Goal: Navigation & Orientation: Understand site structure

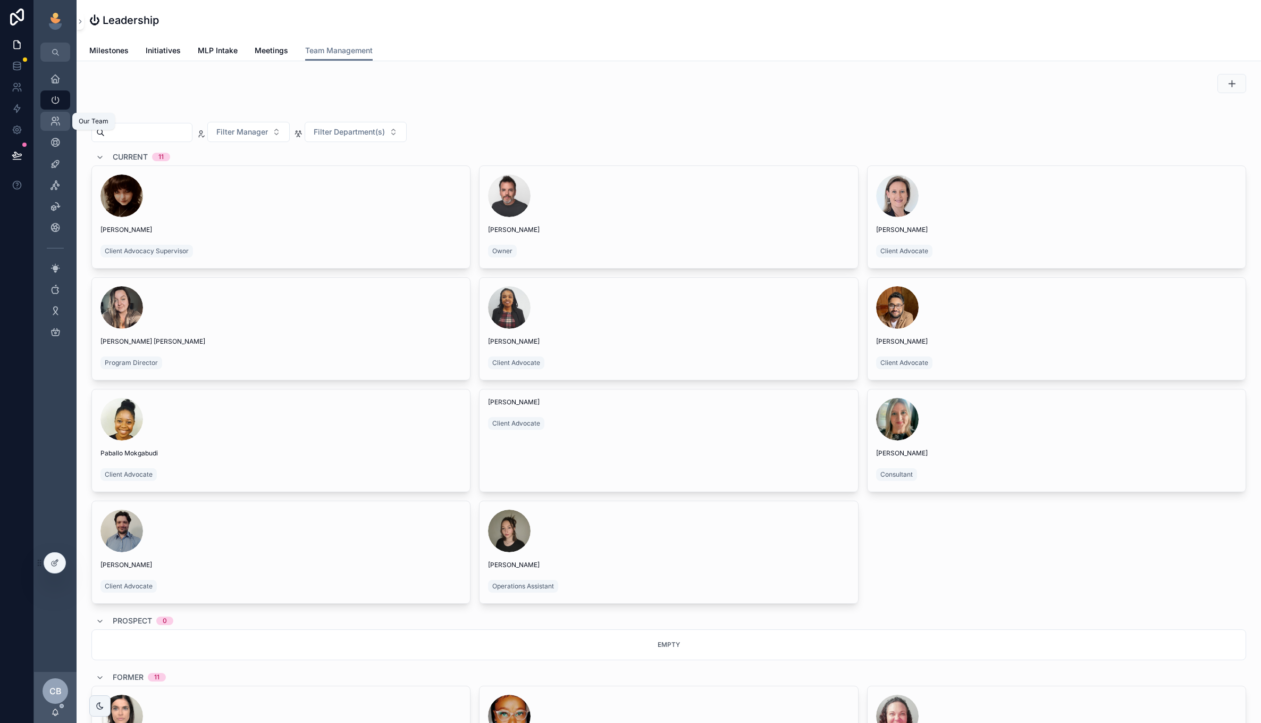
click at [66, 120] on link "Our Team" at bounding box center [55, 121] width 30 height 19
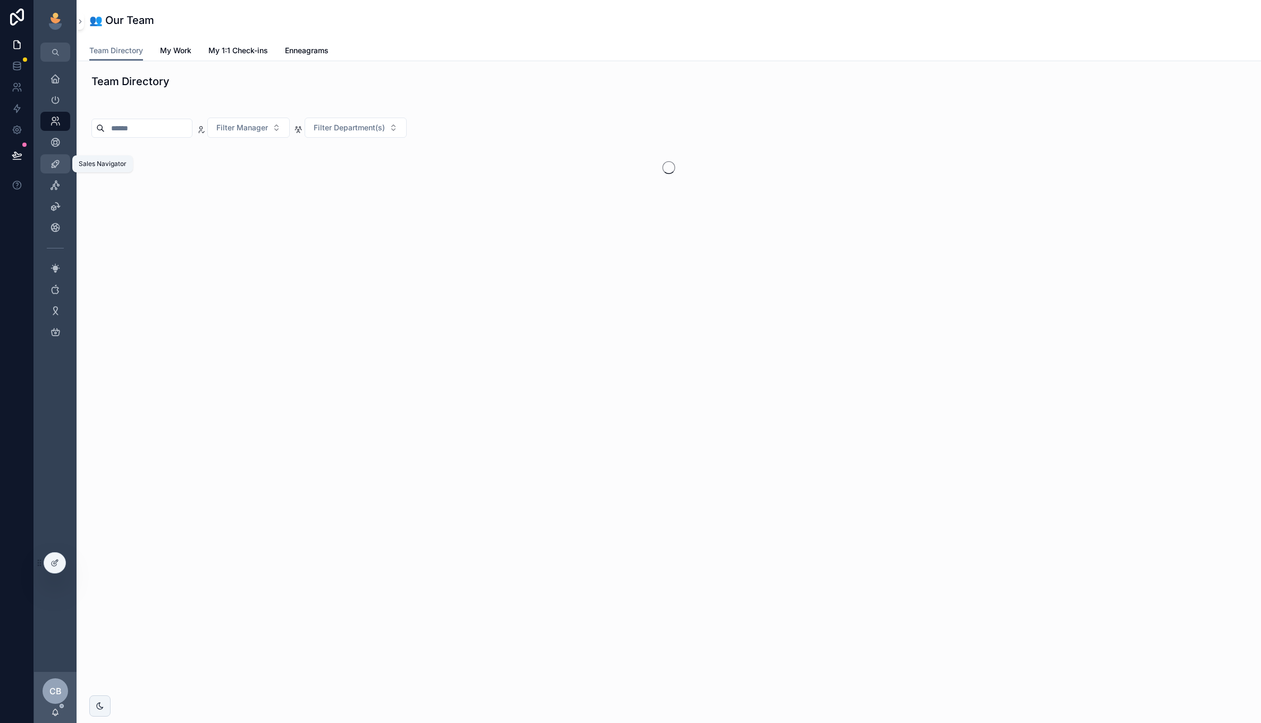
click at [56, 166] on icon "scrollable content" at bounding box center [55, 163] width 11 height 11
click at [59, 184] on icon "scrollable content" at bounding box center [55, 185] width 11 height 11
click at [57, 206] on icon "scrollable content" at bounding box center [55, 206] width 11 height 11
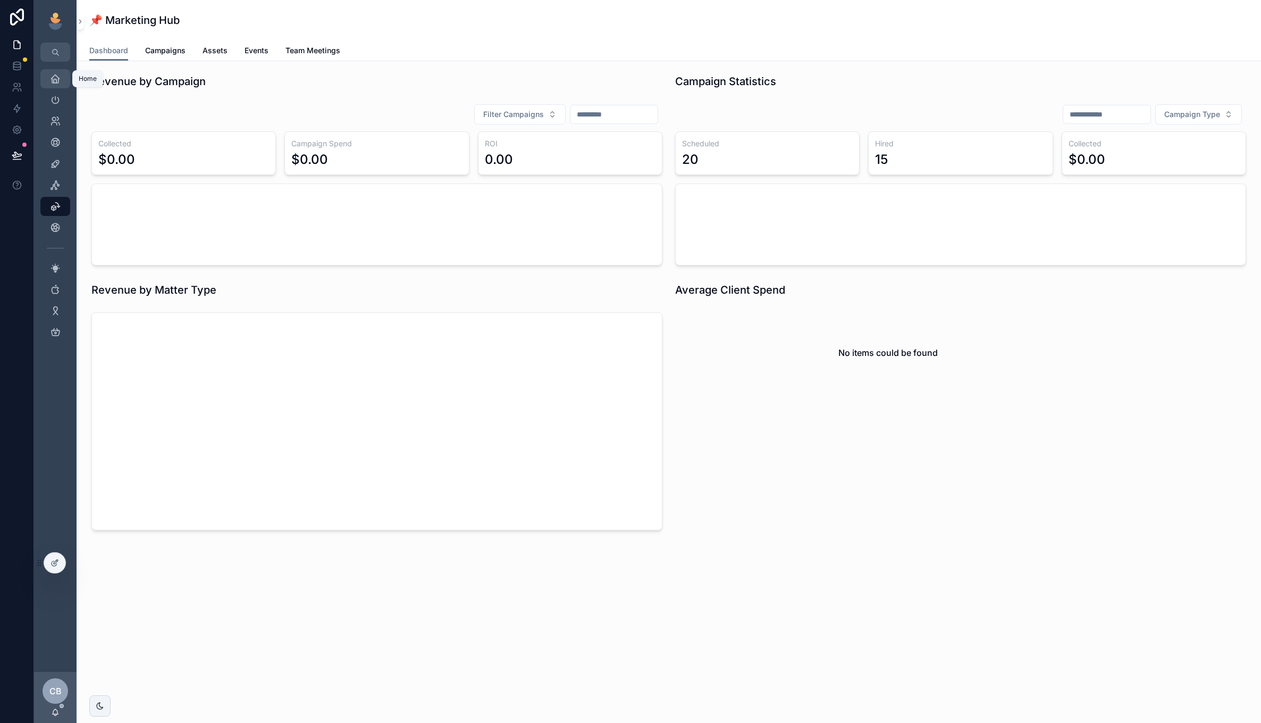
click at [54, 79] on icon "scrollable content" at bounding box center [55, 78] width 11 height 11
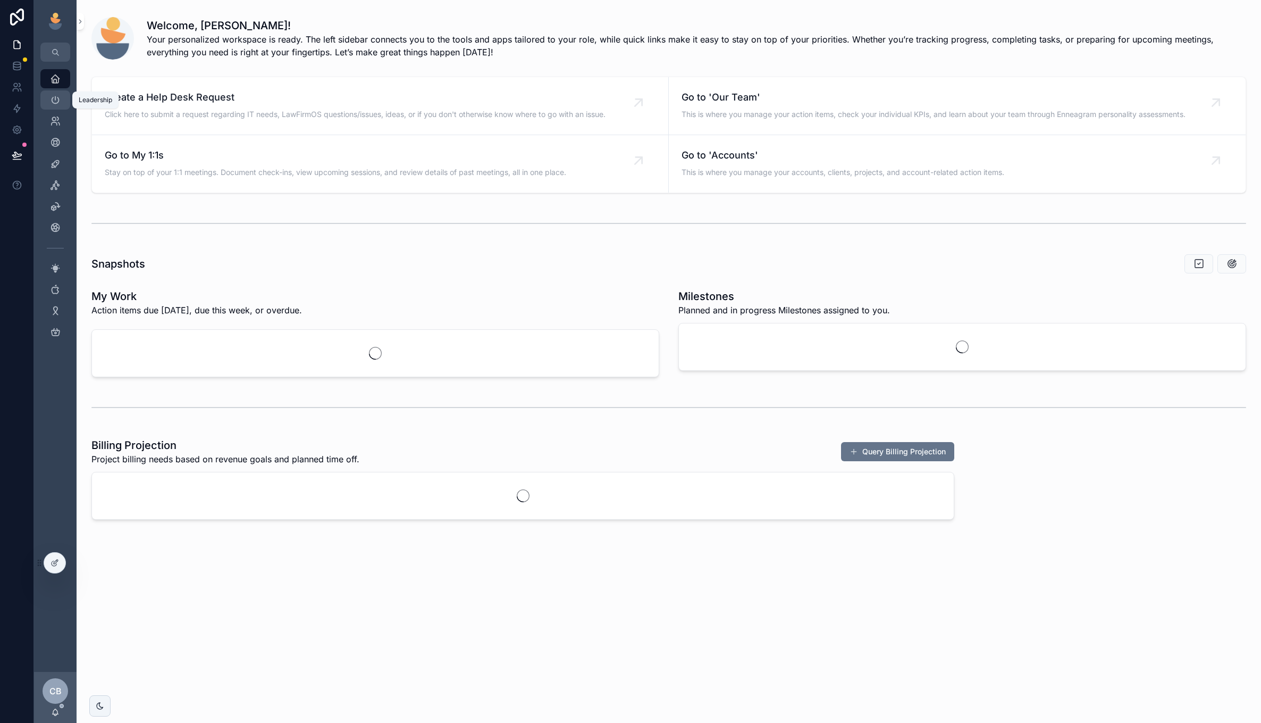
click at [51, 91] on div "Leadership" at bounding box center [55, 99] width 17 height 17
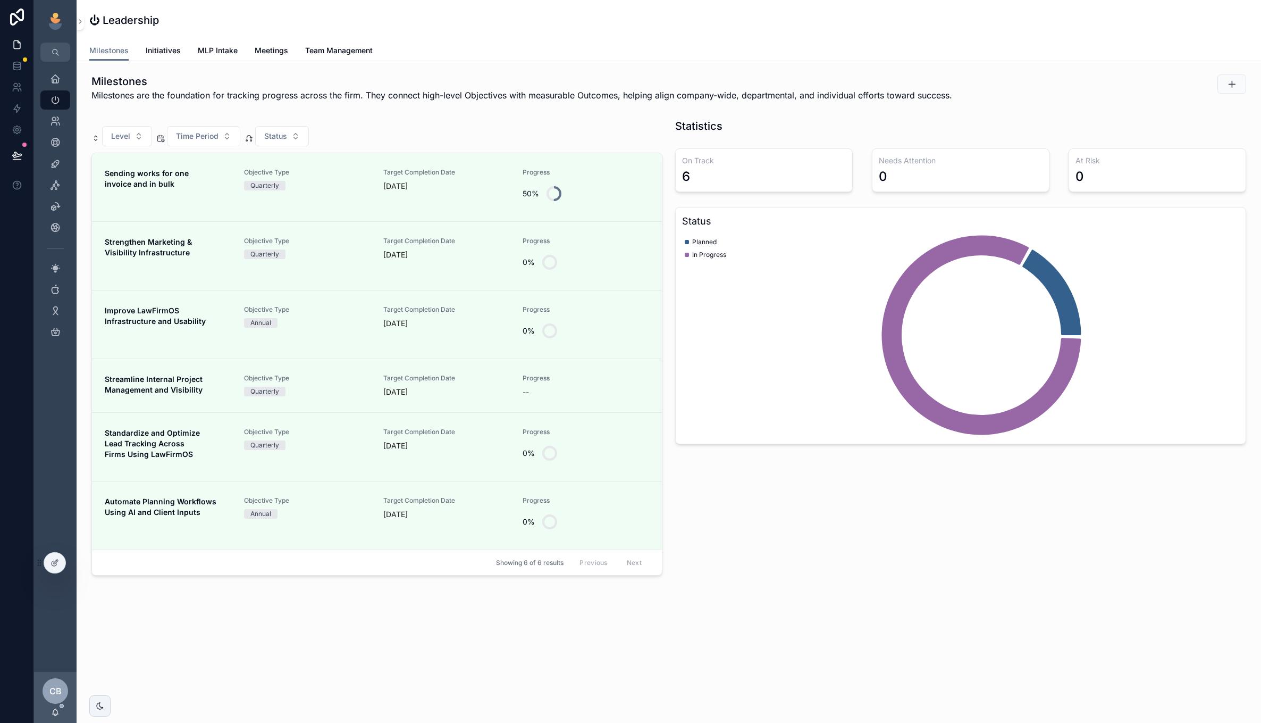
click at [380, 102] on span "Milestones are the foundation for tracking progress across the firm. They conne…" at bounding box center [521, 95] width 861 height 13
